Goal: Task Accomplishment & Management: Manage account settings

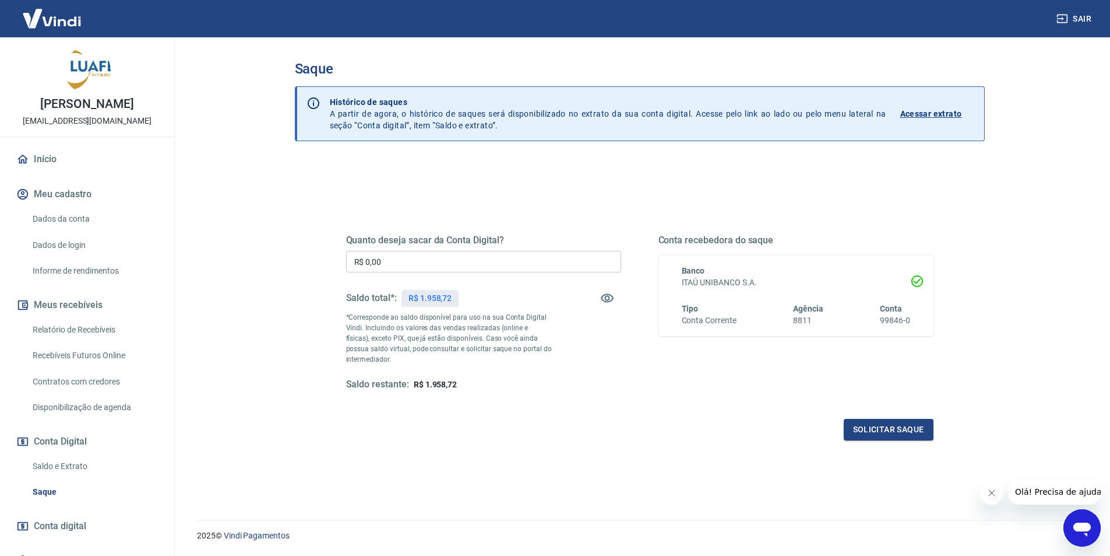
click at [76, 332] on link "Relatório de Recebíveis" at bounding box center [94, 330] width 132 height 24
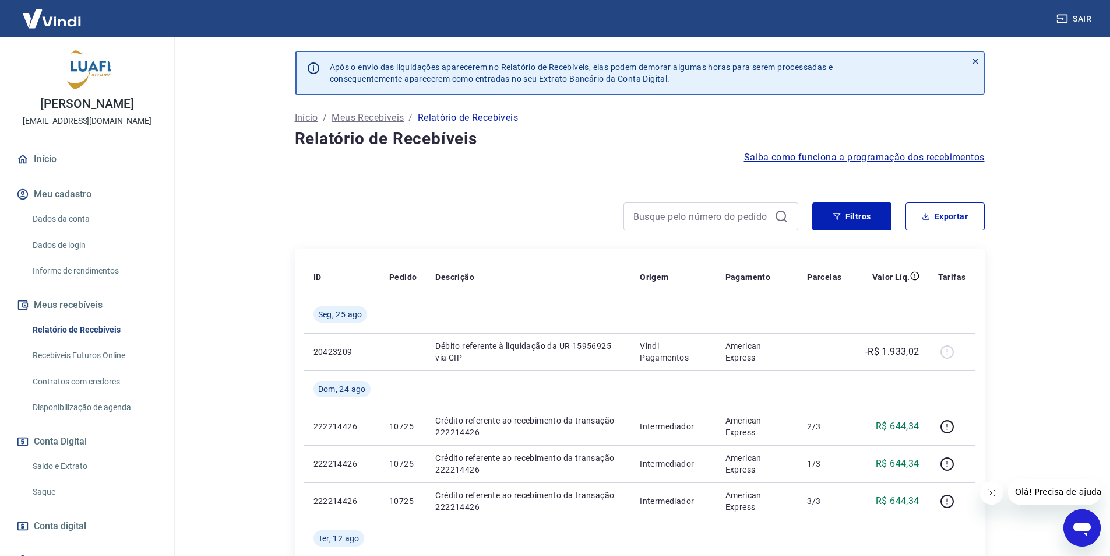
click at [76, 472] on link "Saldo e Extrato" at bounding box center [94, 466] width 132 height 24
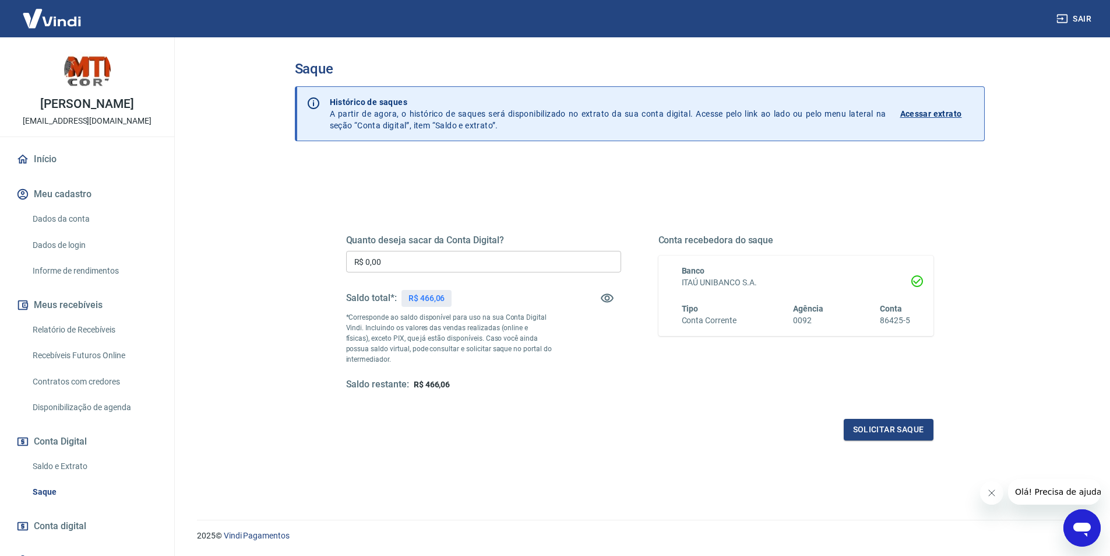
click at [93, 318] on button "Meus recebíveis" at bounding box center [87, 305] width 146 height 26
click at [83, 342] on link "Relatório de Recebíveis" at bounding box center [94, 330] width 132 height 24
click at [97, 335] on link "Relatório de Recebíveis" at bounding box center [94, 330] width 132 height 24
